Goal: Transaction & Acquisition: Book appointment/travel/reservation

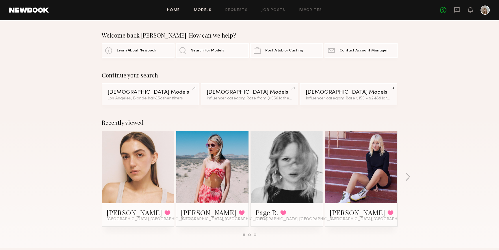
click at [203, 11] on link "Models" at bounding box center [203, 10] width 18 height 4
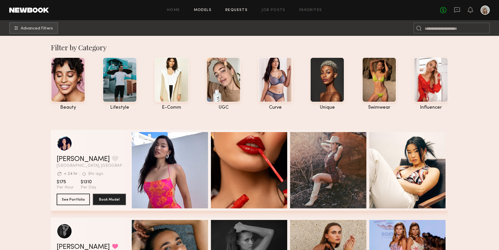
click at [237, 12] on link "Requests" at bounding box center [236, 10] width 22 height 4
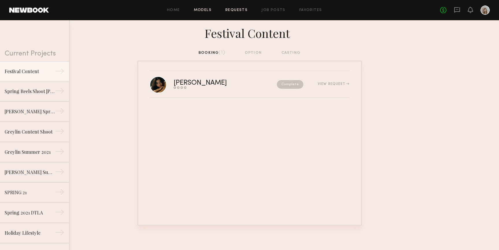
click at [210, 9] on link "Models" at bounding box center [203, 10] width 18 height 4
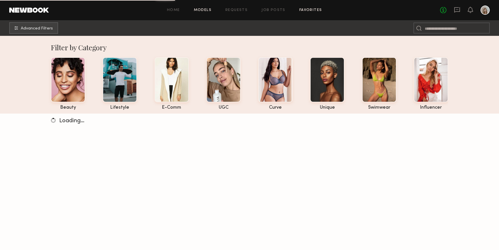
click at [303, 11] on link "Favorites" at bounding box center [310, 10] width 23 height 4
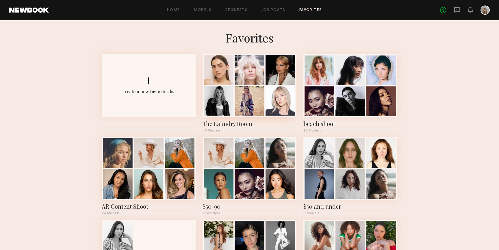
click at [269, 72] on div at bounding box center [280, 70] width 30 height 30
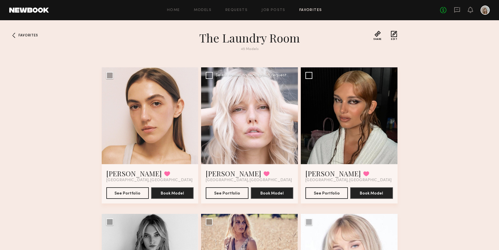
click at [281, 118] on div at bounding box center [249, 115] width 97 height 97
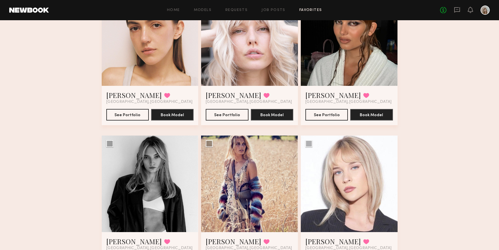
scroll to position [108, 0]
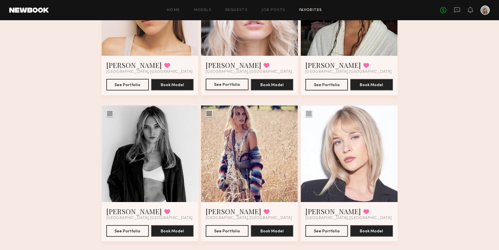
click at [233, 82] on button "See Portfolio" at bounding box center [227, 85] width 42 height 12
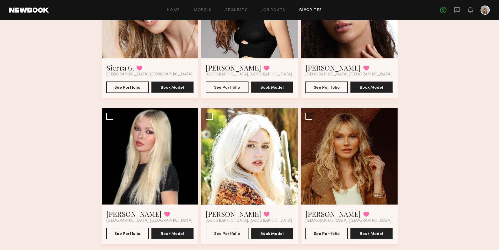
scroll to position [1018, 0]
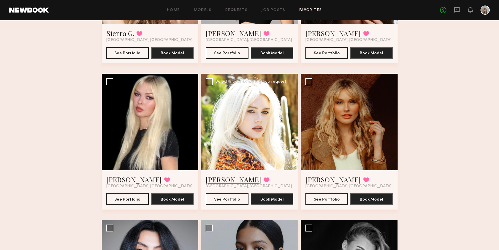
click at [227, 181] on link "[PERSON_NAME]" at bounding box center [233, 179] width 55 height 9
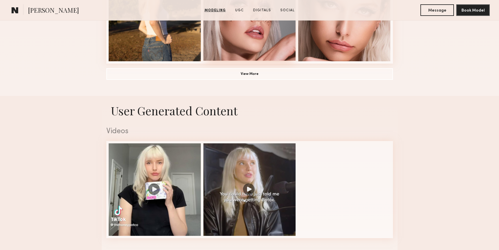
scroll to position [482, 0]
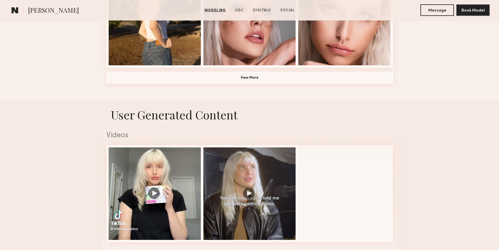
click at [232, 79] on button "View More" at bounding box center [249, 78] width 287 height 12
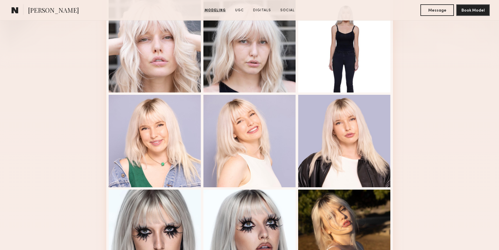
scroll to position [155, 0]
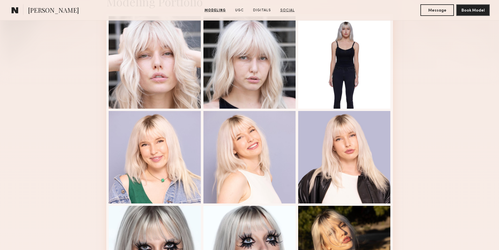
click at [283, 11] on link "Social" at bounding box center [287, 10] width 19 height 5
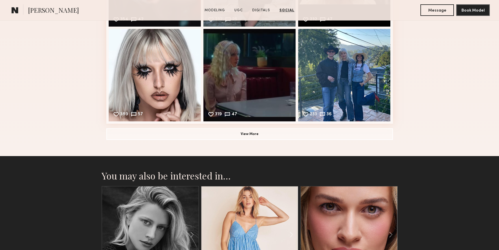
scroll to position [1489, 0]
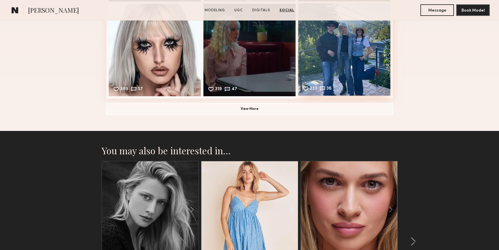
click at [356, 60] on div "233 36 Likes & comments displayed to show model’s engagement" at bounding box center [344, 49] width 92 height 92
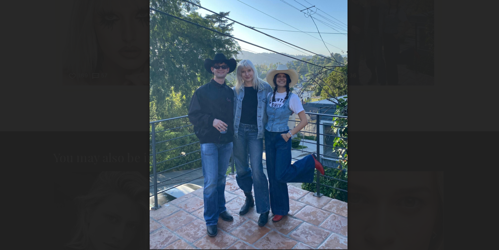
click at [367, 100] on div at bounding box center [249, 120] width 499 height 222
click at [158, 92] on div at bounding box center [249, 120] width 499 height 222
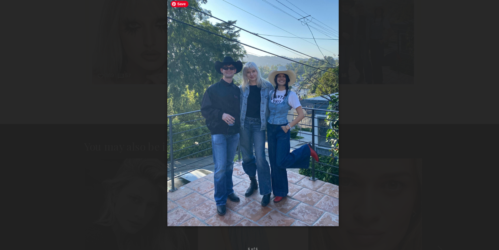
click at [366, 87] on div at bounding box center [249, 120] width 499 height 222
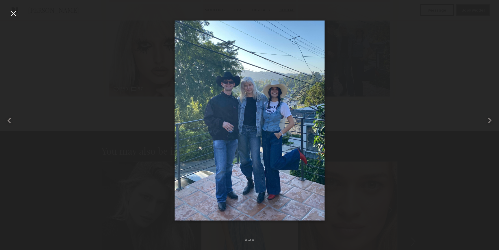
click at [387, 73] on div at bounding box center [249, 120] width 499 height 222
click at [11, 10] on div at bounding box center [13, 13] width 9 height 9
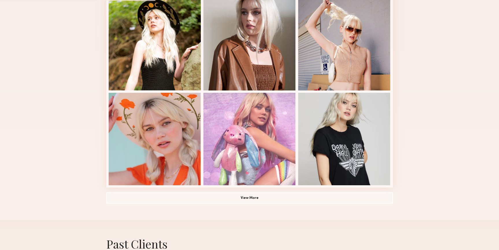
scroll to position [349, 0]
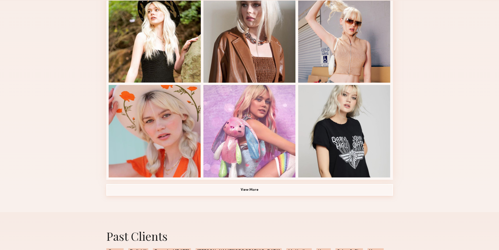
click at [225, 191] on button "View More" at bounding box center [249, 190] width 287 height 12
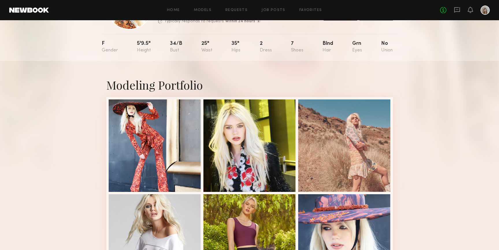
scroll to position [0, 0]
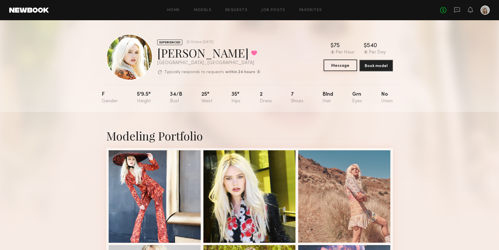
click at [342, 66] on button "Message" at bounding box center [340, 65] width 34 height 12
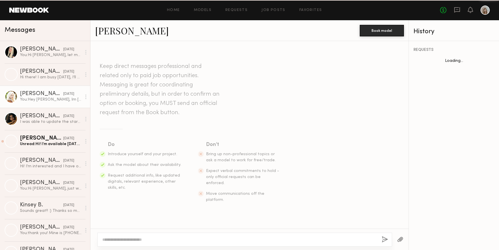
scroll to position [75, 0]
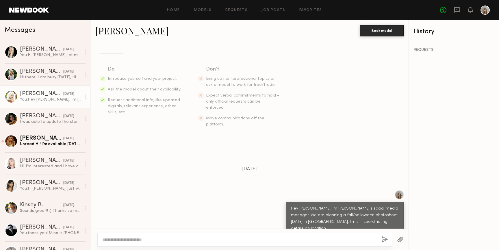
click at [184, 239] on textarea at bounding box center [239, 240] width 275 height 6
type textarea "*"
drag, startPoint x: 121, startPoint y: 239, endPoint x: 234, endPoint y: 240, distance: 113.5
click at [234, 240] on textarea "**********" at bounding box center [239, 240] width 275 height 6
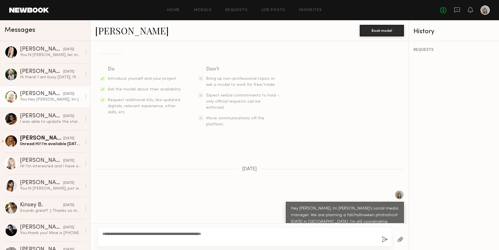
click at [278, 227] on div "**********" at bounding box center [244, 237] width 295 height 20
click at [252, 237] on textarea "**********" at bounding box center [239, 237] width 275 height 12
click at [235, 237] on textarea "**********" at bounding box center [239, 237] width 275 height 12
click at [226, 233] on textarea "**********" at bounding box center [239, 237] width 275 height 12
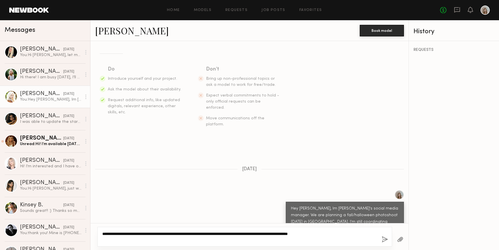
paste textarea "**********"
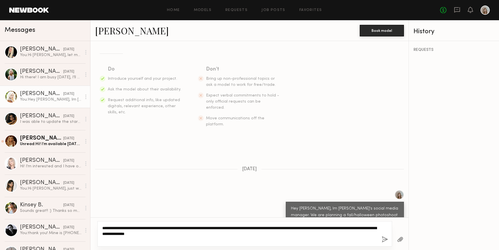
type textarea "**********"
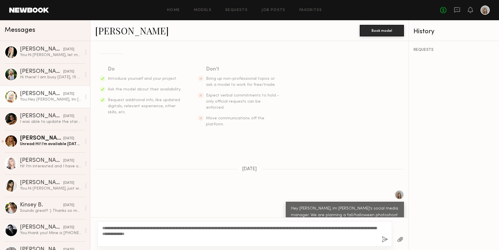
click at [382, 238] on button "button" at bounding box center [385, 239] width 6 height 7
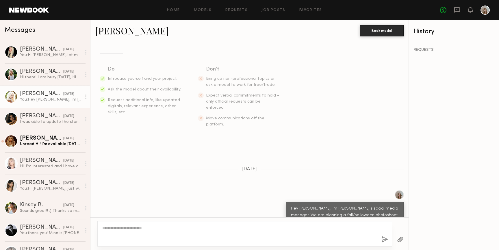
scroll to position [199, 0]
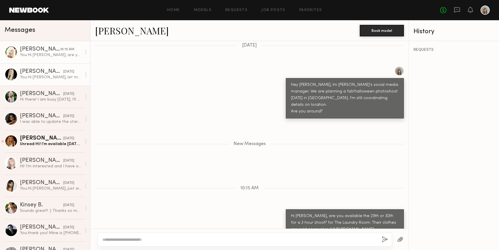
click at [78, 80] on link "[PERSON_NAME] [DATE] You: Hi [PERSON_NAME], let me know if you're still interes…" at bounding box center [45, 74] width 90 height 22
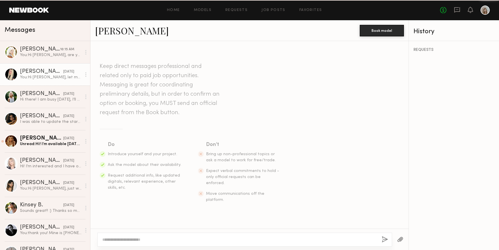
scroll to position [344, 0]
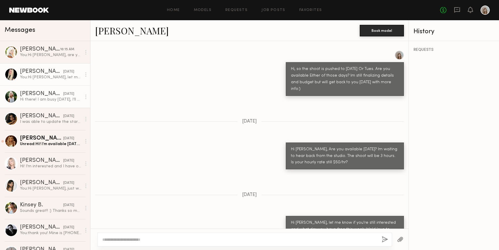
click at [68, 94] on div "[DATE]" at bounding box center [68, 93] width 11 height 5
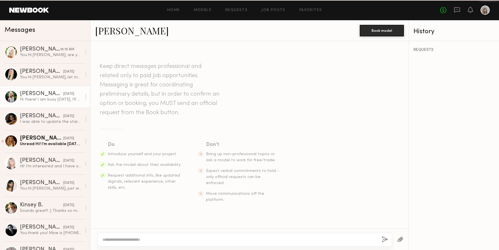
scroll to position [92, 0]
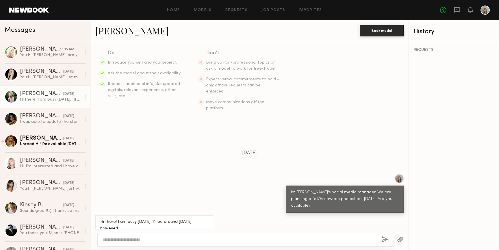
click at [112, 31] on link "[PERSON_NAME]" at bounding box center [132, 30] width 74 height 12
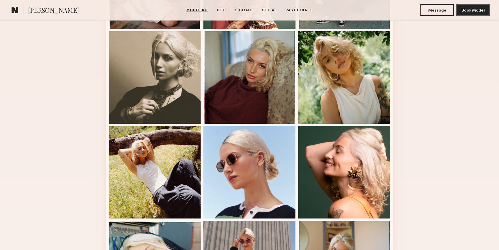
scroll to position [383, 0]
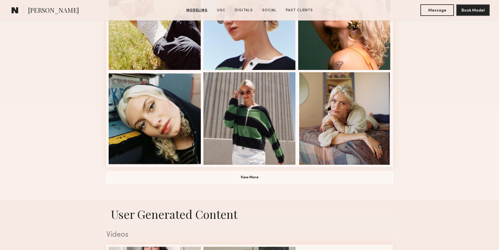
click at [160, 174] on button "View More" at bounding box center [249, 177] width 287 height 12
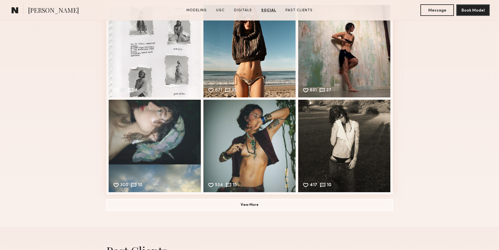
scroll to position [1384, 0]
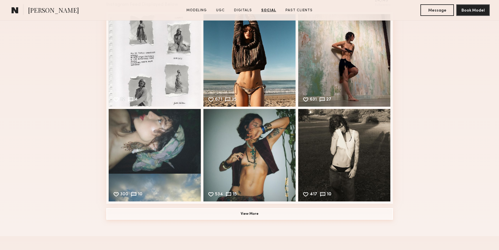
click at [209, 215] on button "View More" at bounding box center [249, 214] width 287 height 12
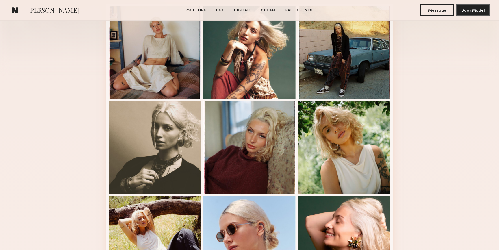
scroll to position [0, 0]
